Goal: Entertainment & Leisure: Consume media (video, audio)

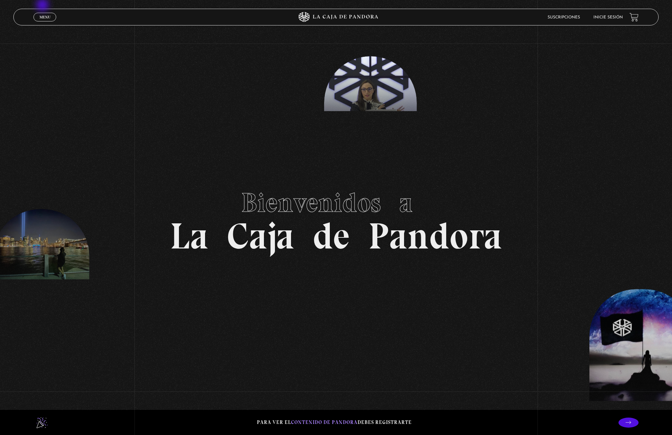
click at [44, 17] on span "Menu" at bounding box center [44, 17] width 11 height 4
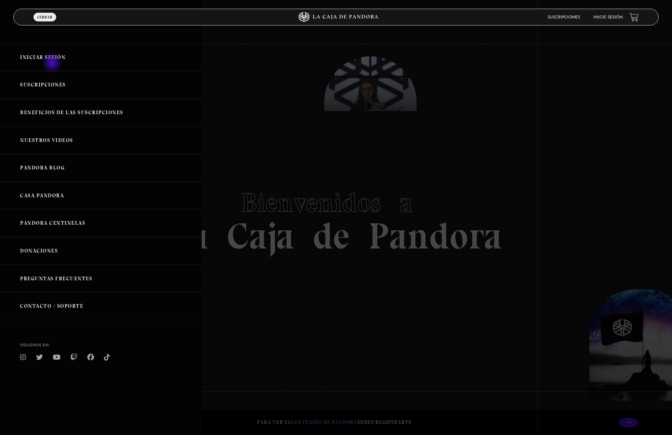
click at [55, 59] on link "Iniciar Sesión" at bounding box center [101, 58] width 202 height 28
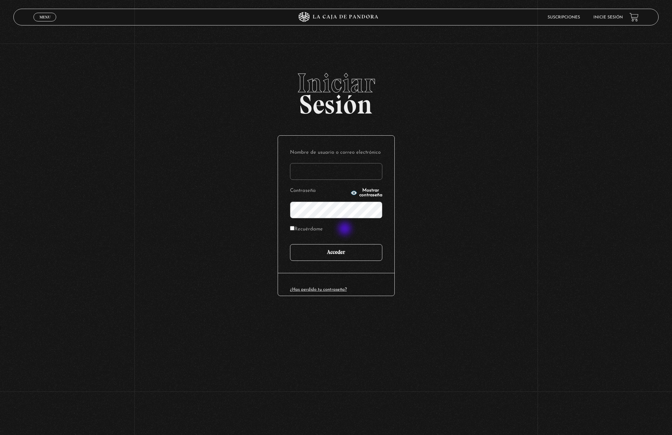
type input "cfranciscav@gmail.com"
click at [341, 253] on input "Acceder" at bounding box center [336, 252] width 92 height 17
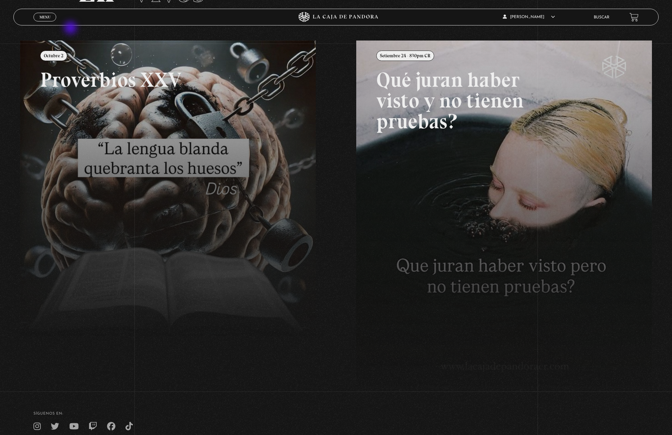
scroll to position [85, 0]
click at [52, 20] on link "Menu Cerrar" at bounding box center [44, 17] width 23 height 9
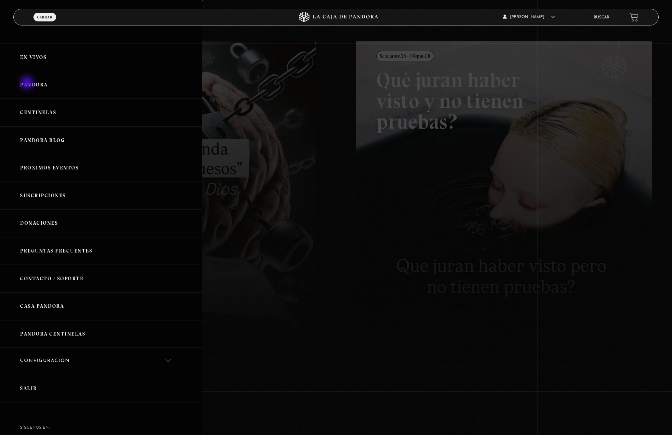
click at [28, 84] on link "Pandora" at bounding box center [101, 85] width 202 height 28
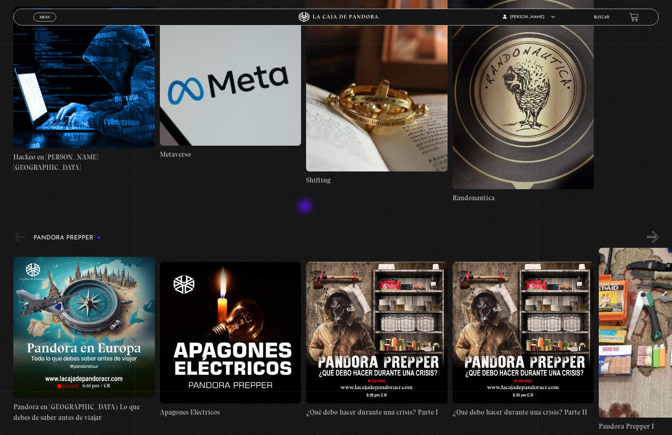
scroll to position [1630, 0]
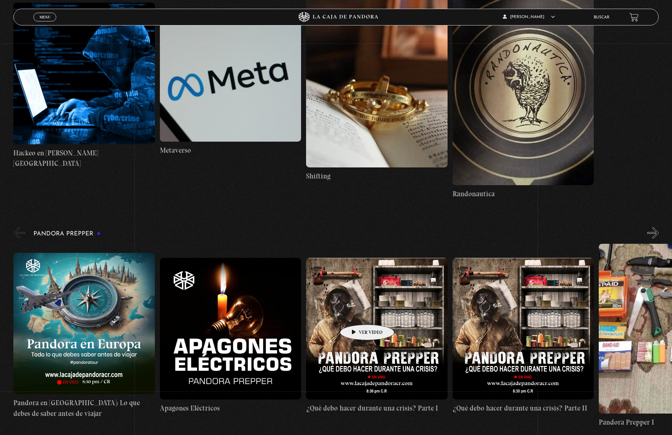
click at [357, 314] on figure at bounding box center [377, 329] width 142 height 142
click at [373, 330] on figure at bounding box center [377, 329] width 142 height 142
